Goal: Task Accomplishment & Management: Manage account settings

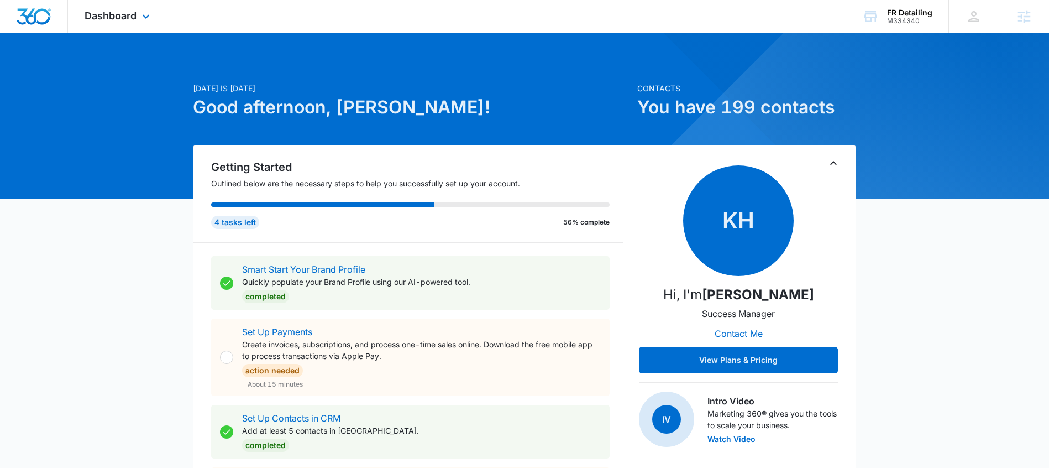
click at [130, 30] on div "Dashboard Apps Reputation CRM Email Social POS Content Ads Intelligence Files B…" at bounding box center [118, 16] width 101 height 33
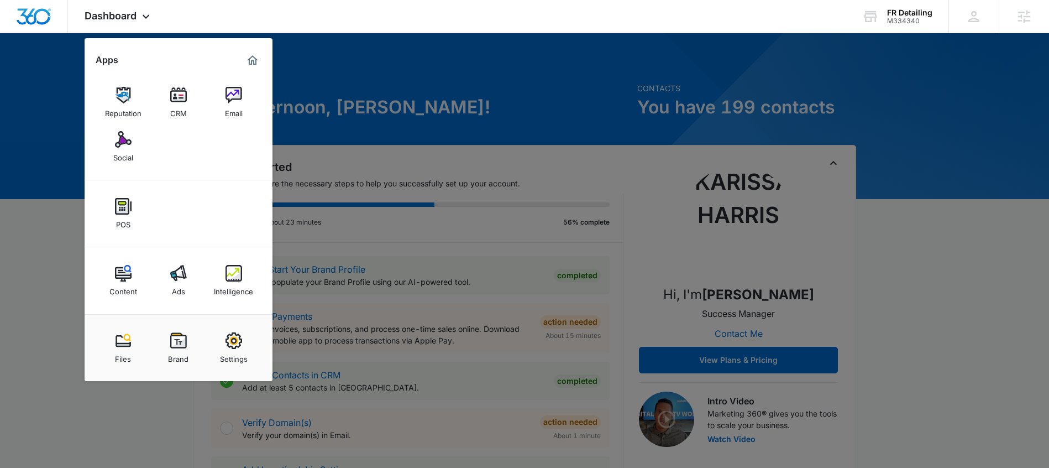
click at [188, 99] on link "CRM" at bounding box center [179, 102] width 42 height 42
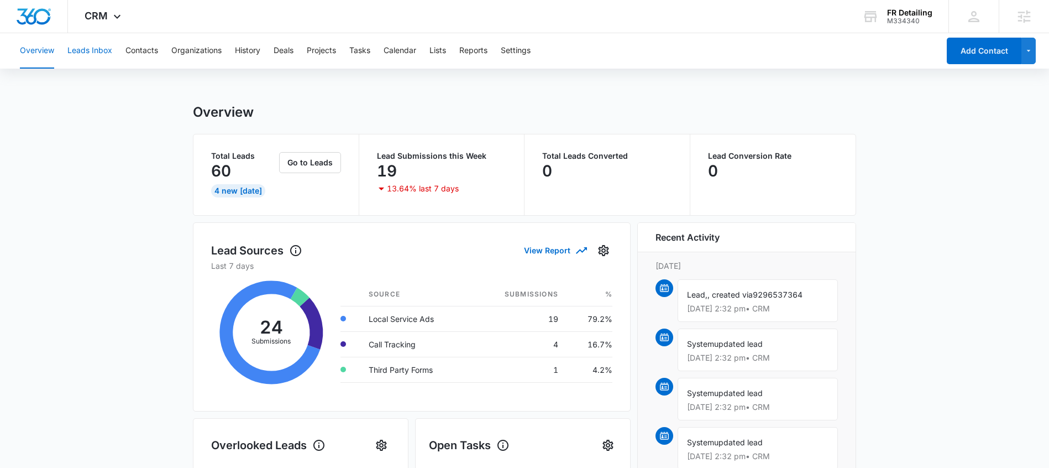
click at [80, 48] on button "Leads Inbox" at bounding box center [89, 50] width 45 height 35
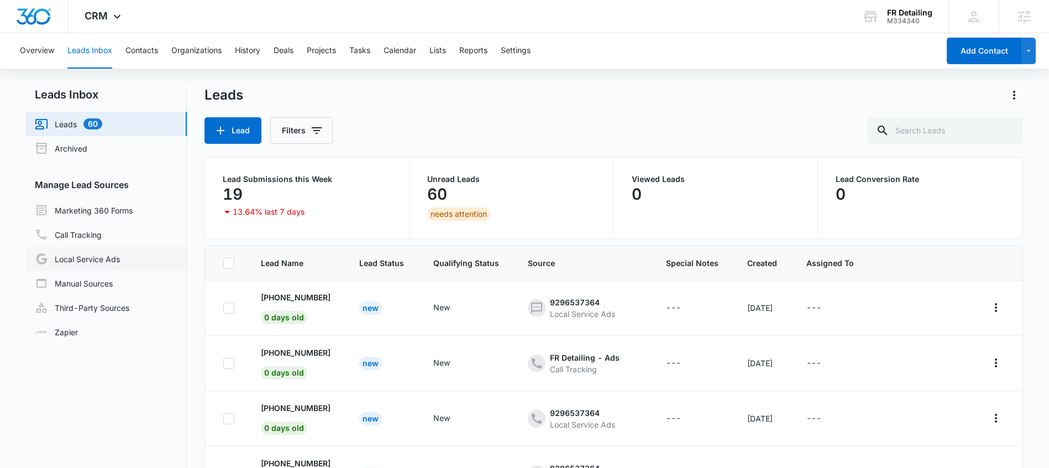
click at [85, 264] on link "Local Service Ads" at bounding box center [77, 258] width 85 height 13
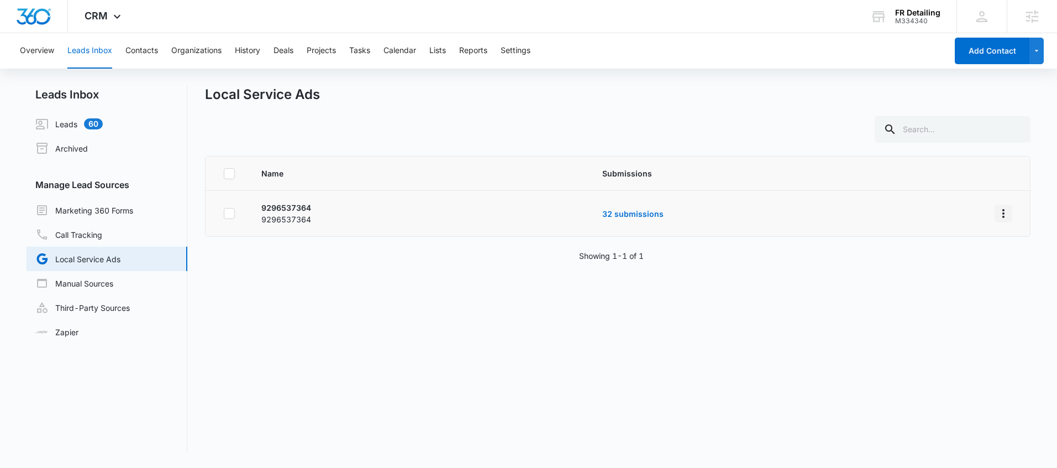
click at [997, 213] on icon "Overflow Menu" at bounding box center [1003, 213] width 13 height 13
click at [972, 261] on div "Submission Rules" at bounding box center [946, 261] width 62 height 8
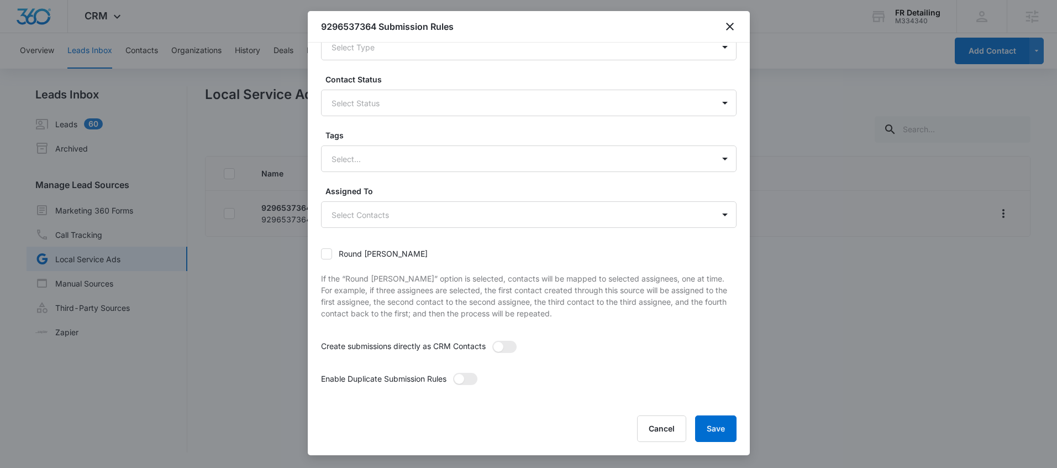
scroll to position [62, 0]
click at [616, 218] on body "CRM Apps Reputation CRM Email Social POS Content Ads Intelligence Files Brand S…" at bounding box center [528, 234] width 1057 height 468
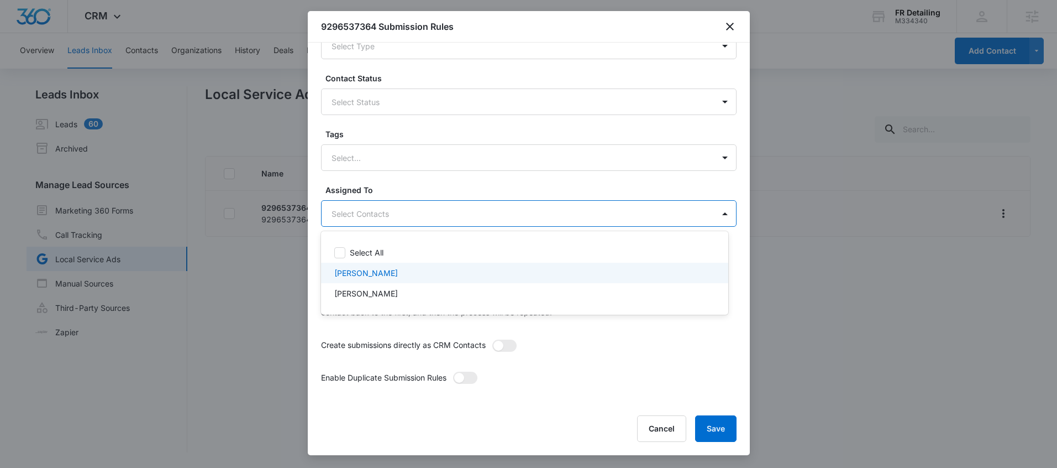
click at [372, 277] on p "[PERSON_NAME]" at bounding box center [366, 273] width 64 height 12
click at [366, 305] on div "[PERSON_NAME]" at bounding box center [524, 296] width 407 height 20
checkbox input "true"
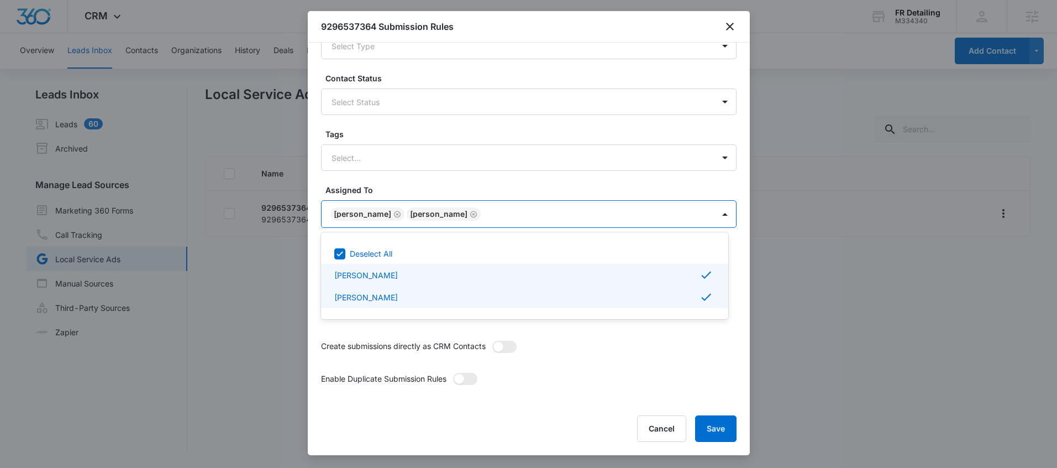
click at [490, 341] on div at bounding box center [528, 234] width 1057 height 468
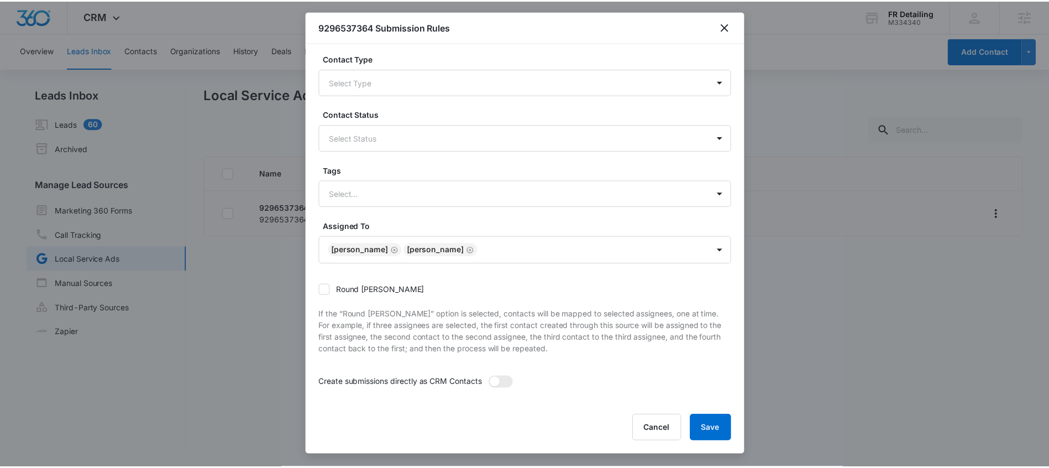
scroll to position [63, 0]
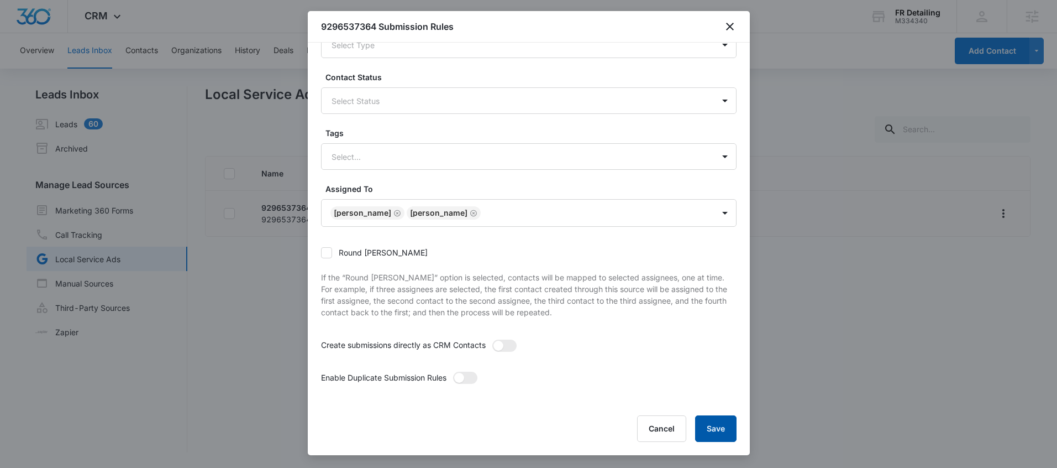
click at [726, 437] on button "Save" at bounding box center [715, 428] width 41 height 27
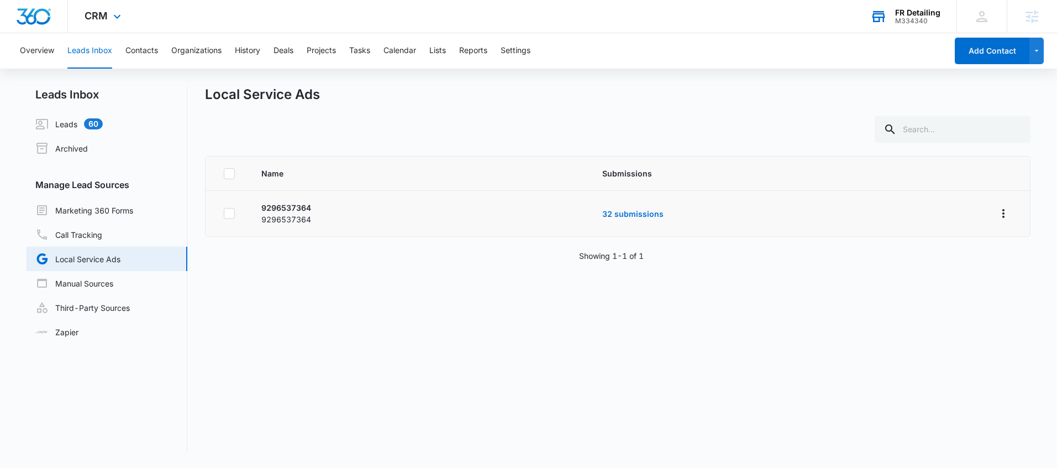
click at [911, 23] on div "M334340" at bounding box center [917, 21] width 45 height 8
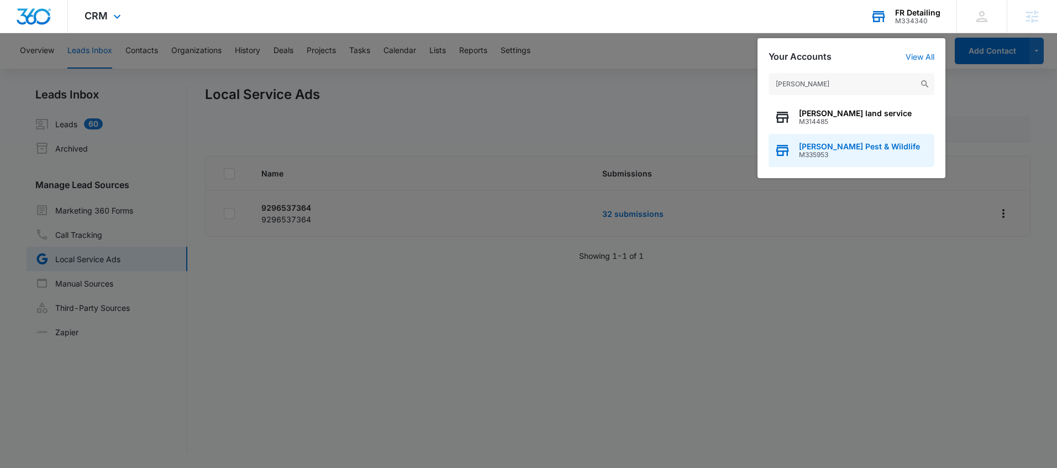
type input "[PERSON_NAME]"
click at [865, 145] on span "[PERSON_NAME] Pest & Wildlife" at bounding box center [859, 146] width 121 height 9
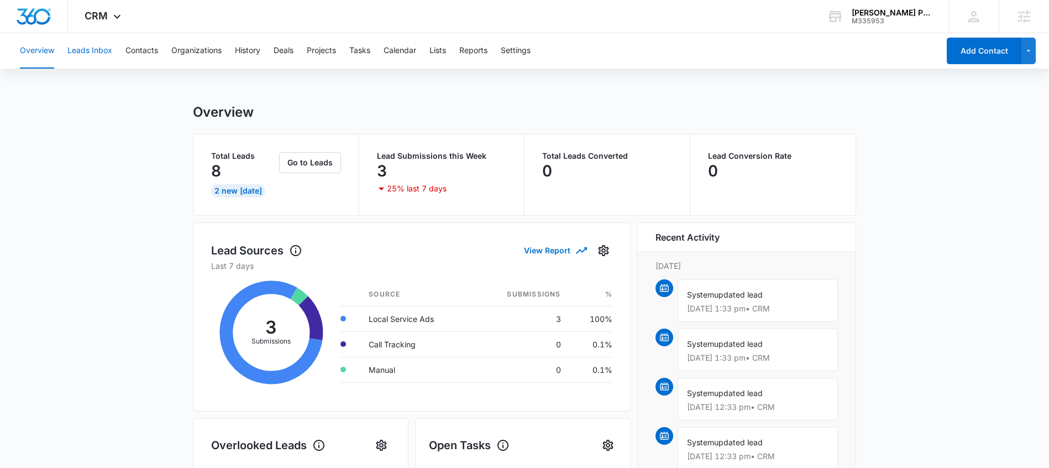
click at [92, 49] on button "Leads Inbox" at bounding box center [89, 50] width 45 height 35
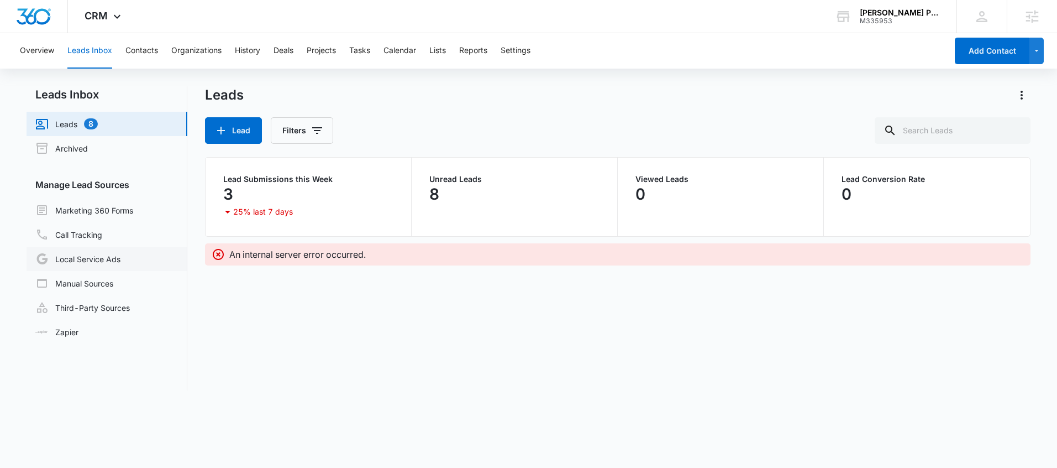
click at [118, 261] on link "Local Service Ads" at bounding box center [77, 258] width 85 height 13
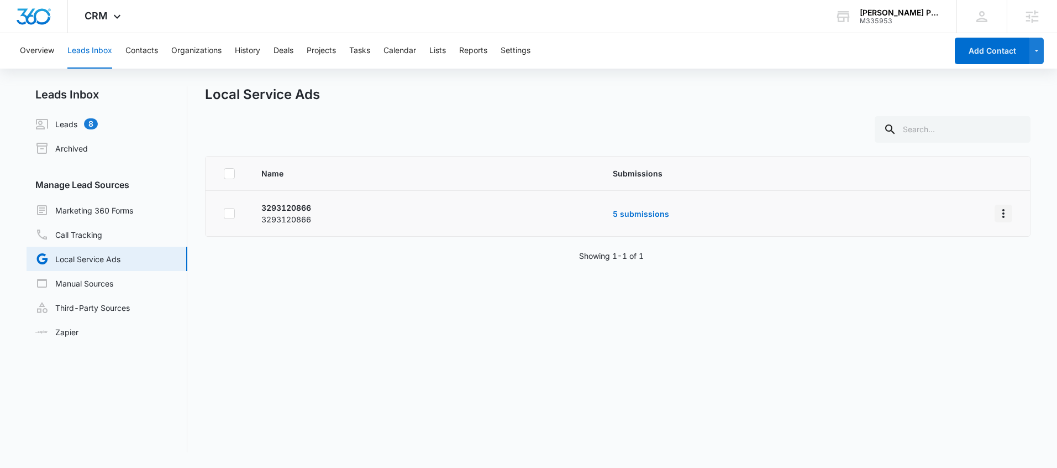
click at [995, 207] on button "Overflow Menu" at bounding box center [1004, 214] width 18 height 18
click at [958, 261] on div "Submission Rules" at bounding box center [946, 261] width 62 height 8
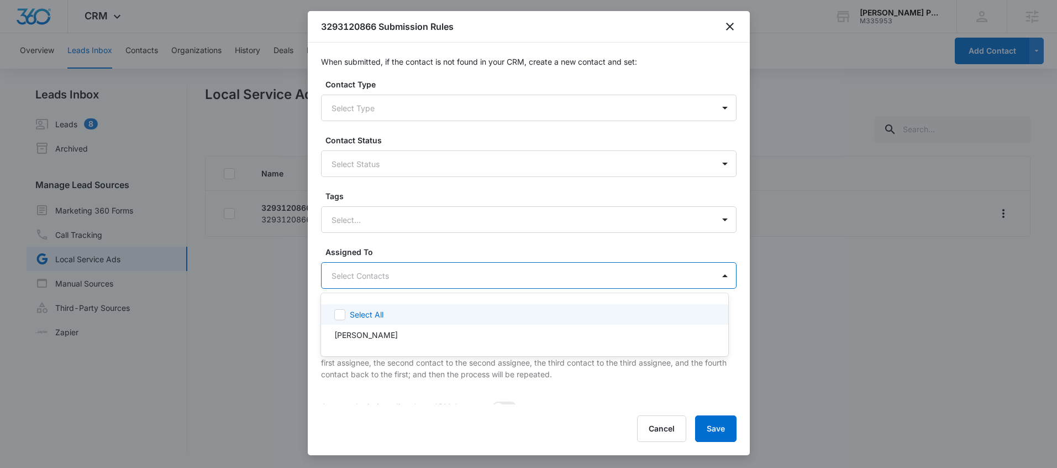
click at [519, 282] on body "CRM Apps Reputation Websites Forms CRM Email Social POS Content Ads Intelligenc…" at bounding box center [528, 234] width 1057 height 468
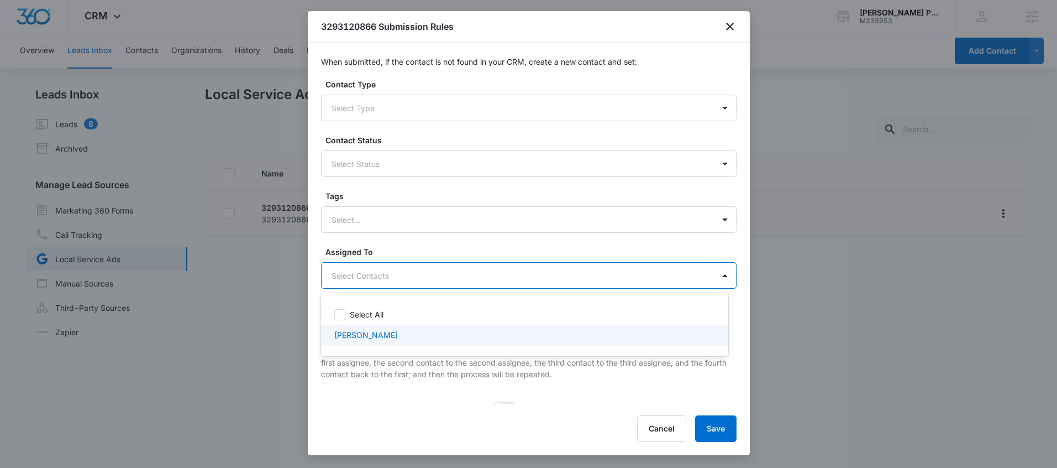
click at [357, 339] on p "[PERSON_NAME]" at bounding box center [366, 335] width 64 height 12
checkbox input "true"
click at [553, 373] on div at bounding box center [528, 234] width 1057 height 468
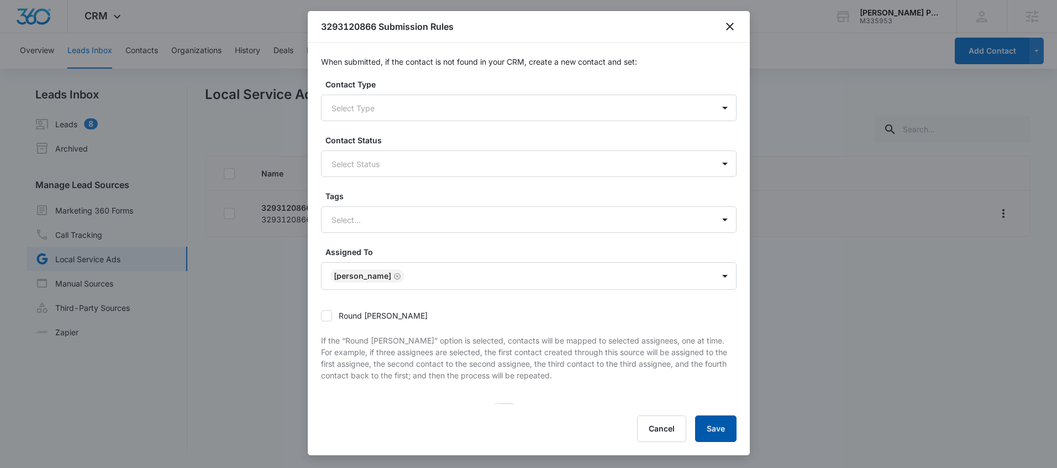
click at [717, 428] on button "Save" at bounding box center [715, 428] width 41 height 27
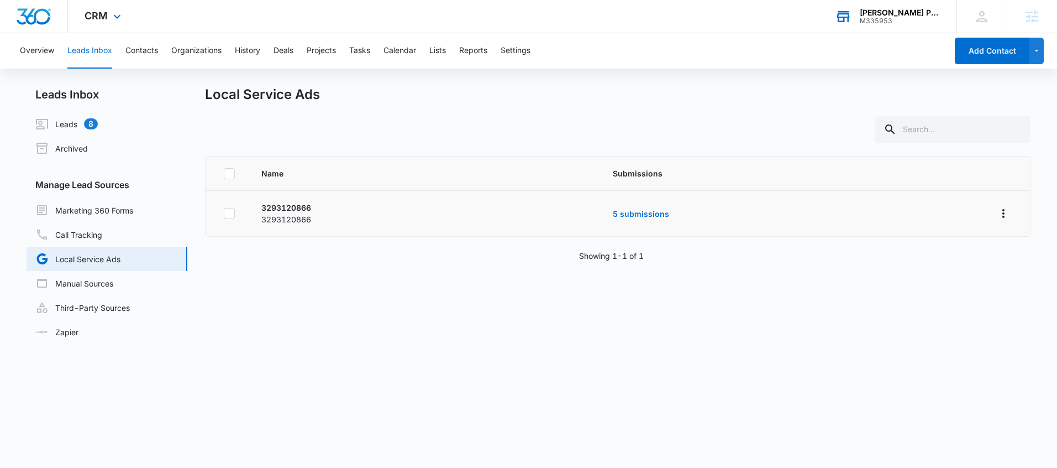
click at [889, 12] on div "[PERSON_NAME] Pest & Wildlife" at bounding box center [900, 12] width 81 height 9
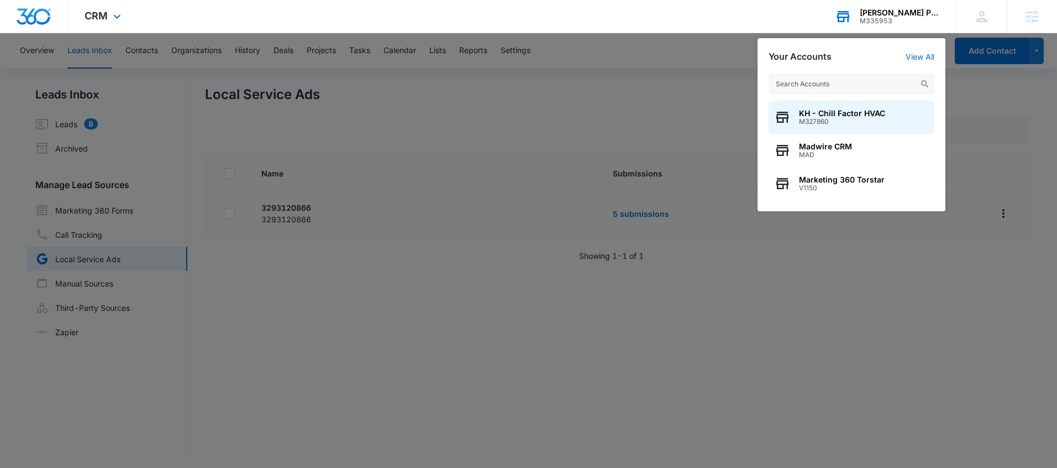
click at [837, 74] on input "text" at bounding box center [852, 84] width 166 height 22
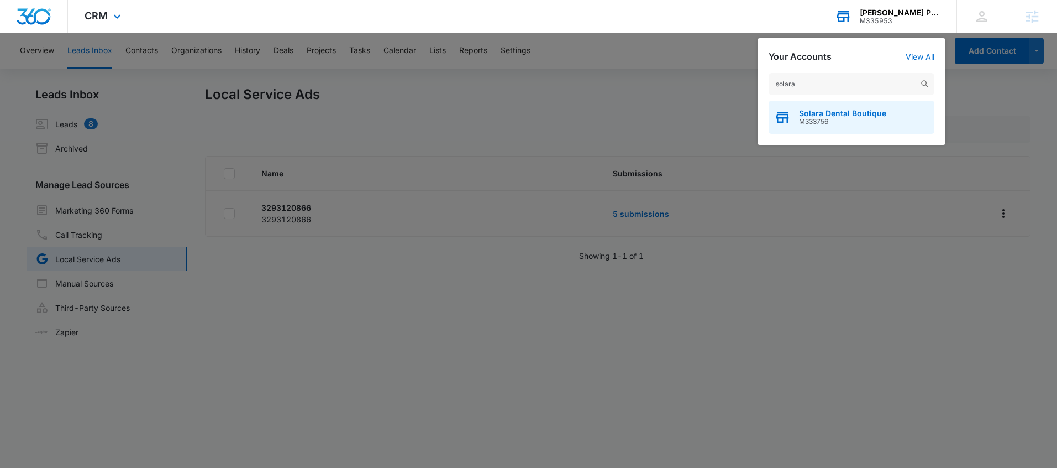
type input "solara"
click at [844, 119] on span "M333756" at bounding box center [842, 122] width 87 height 8
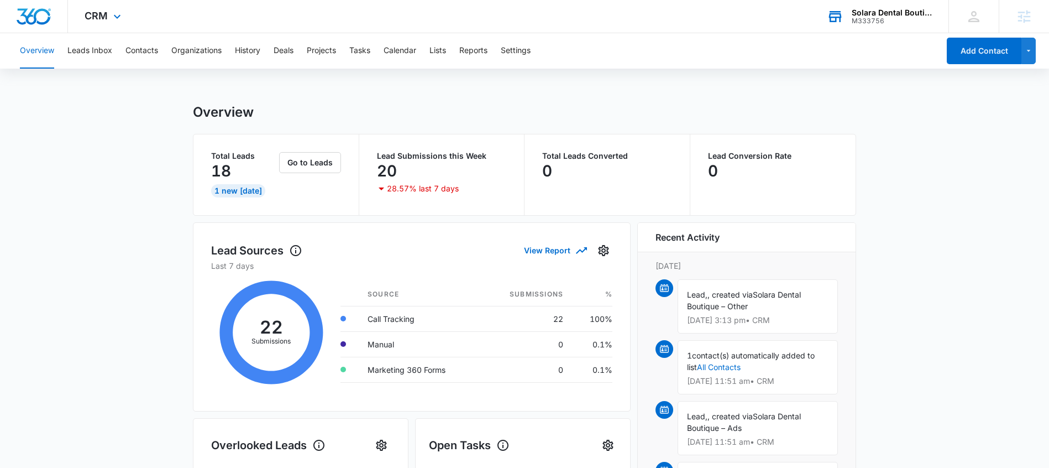
click at [114, 24] on div "CRM Apps Reputation Websites Forms CRM Email Social Shop Payments POS Content A…" at bounding box center [104, 16] width 72 height 33
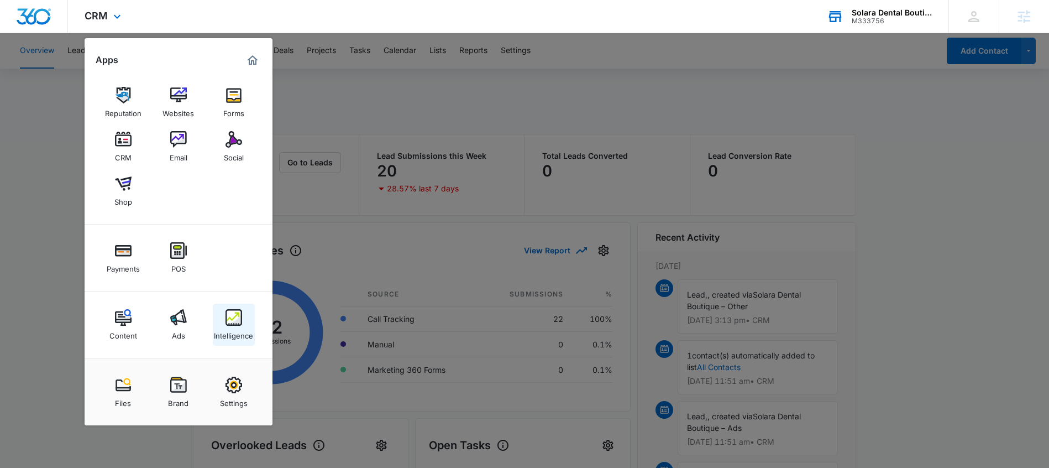
click at [235, 317] on img at bounding box center [234, 317] width 17 height 17
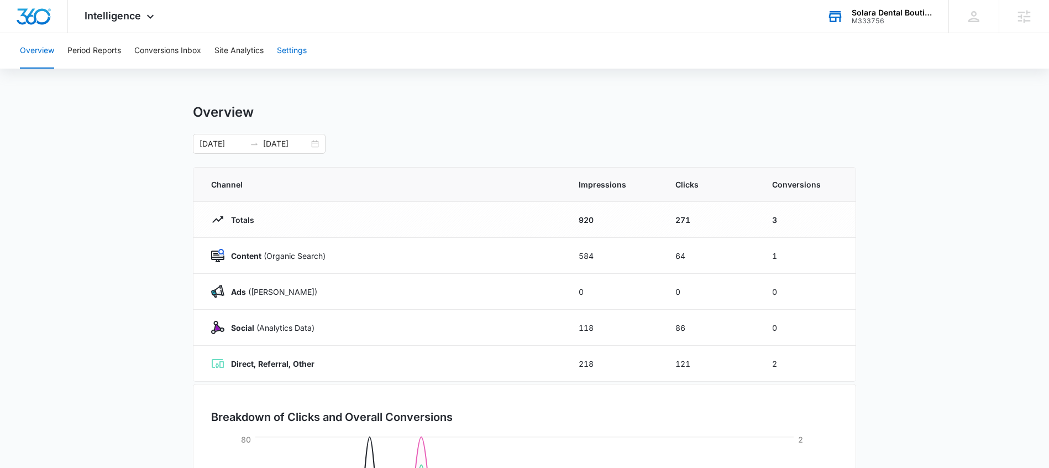
click at [307, 54] on button "Settings" at bounding box center [292, 50] width 30 height 35
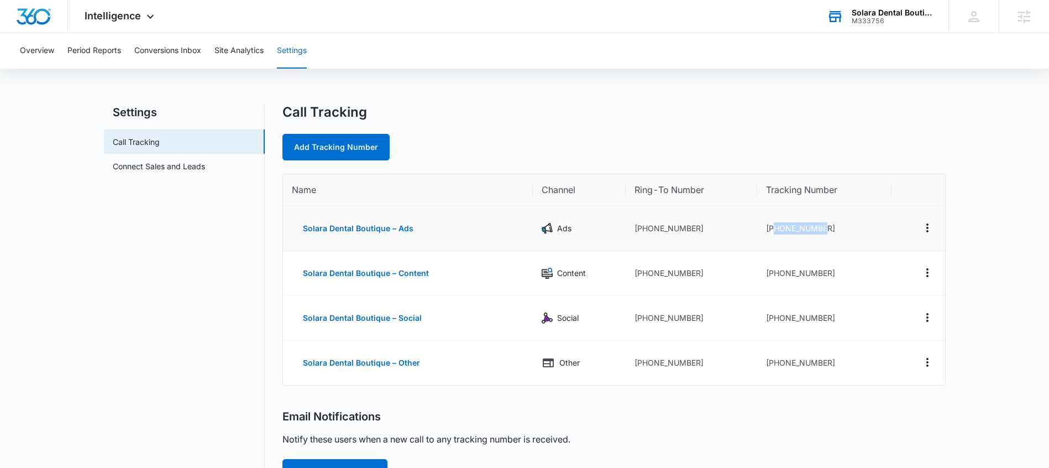
drag, startPoint x: 834, startPoint y: 230, endPoint x: 772, endPoint y: 231, distance: 61.4
click at [772, 231] on td "[PHONE_NUMBER]" at bounding box center [824, 228] width 134 height 45
copy td "7542021015"
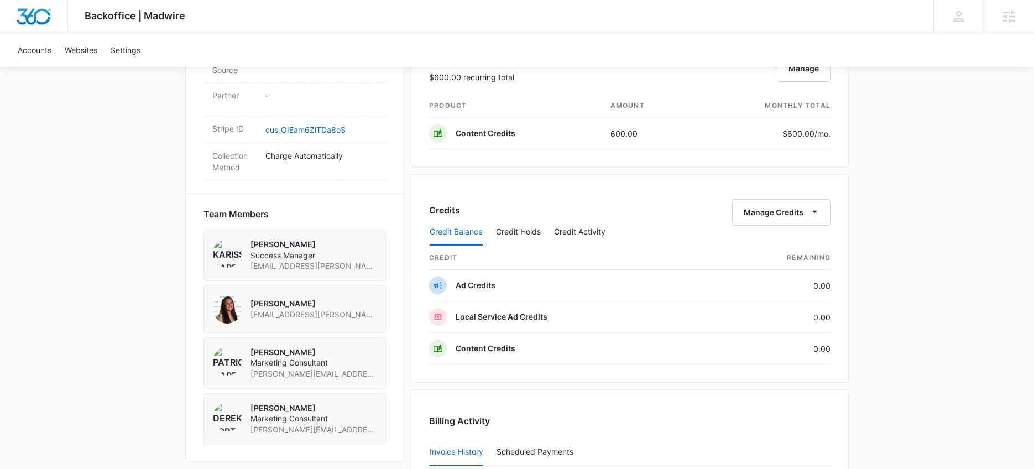
scroll to position [989, 0]
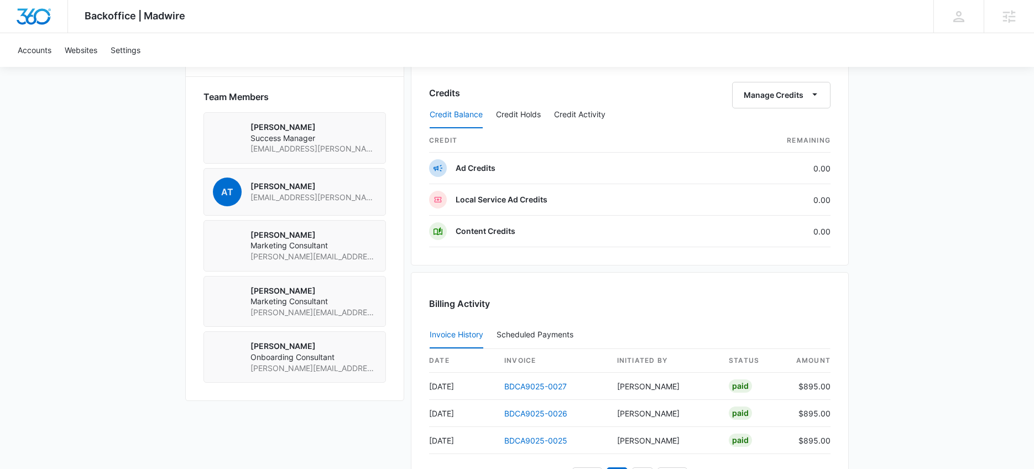
scroll to position [871, 0]
